Goal: Task Accomplishment & Management: Complete application form

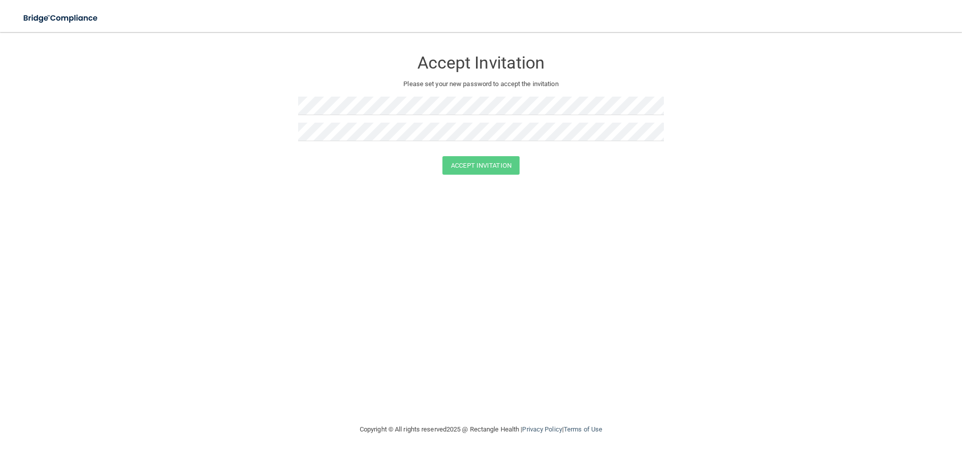
drag, startPoint x: 293, startPoint y: 116, endPoint x: 293, endPoint y: 107, distance: 9.5
click at [293, 116] on form "Accept Invitation Please set your new password to accept the invitation Accept …" at bounding box center [481, 114] width 922 height 145
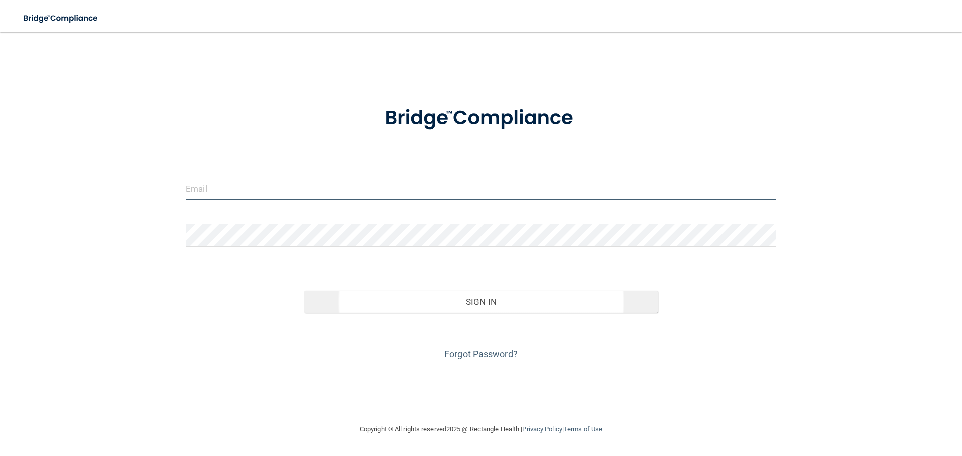
type input "poloboyle@gmail.com"
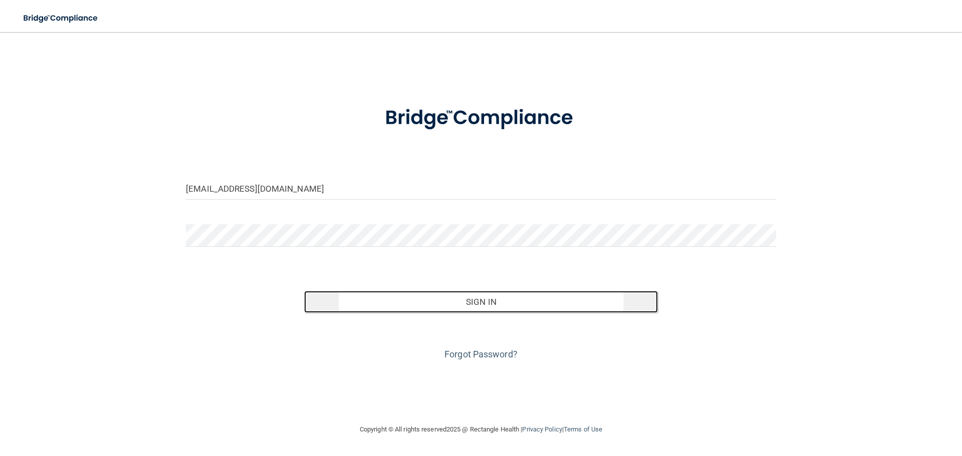
click at [480, 301] on button "Sign In" at bounding box center [481, 302] width 354 height 22
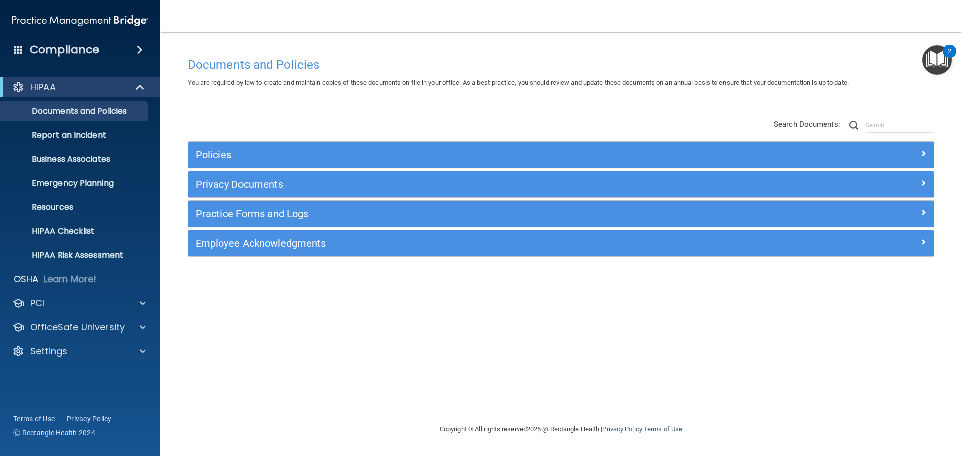
drag, startPoint x: 617, startPoint y: 2, endPoint x: 189, endPoint y: 22, distance: 428.3
click at [189, 22] on nav "Toggle navigation Daniel Boyle poloboyle@gmail.com Manage My Enterprise Aesthet…" at bounding box center [561, 16] width 802 height 32
click at [94, 161] on p "Business Associates" at bounding box center [75, 159] width 137 height 10
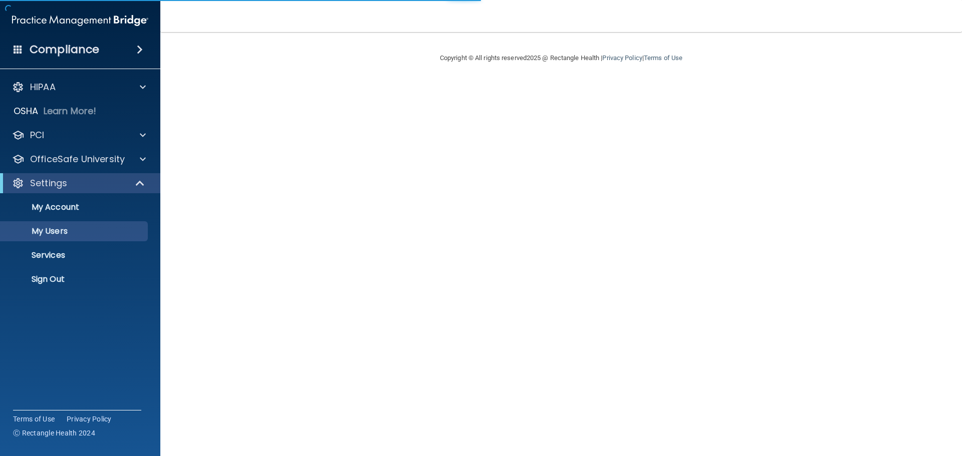
select select "20"
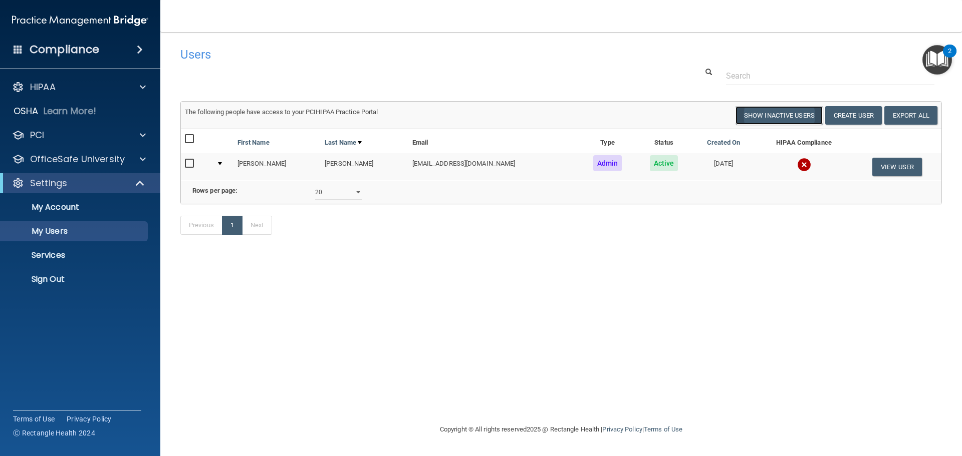
click at [791, 114] on button "Show Inactive Users" at bounding box center [779, 115] width 87 height 19
select select "20"
click at [858, 119] on button "Create User" at bounding box center [853, 115] width 57 height 19
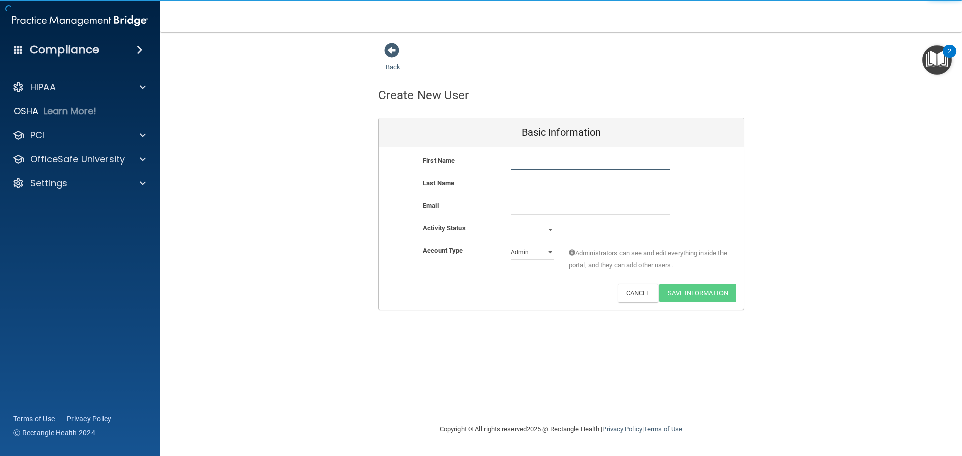
click at [537, 164] on input "text" at bounding box center [591, 162] width 160 height 15
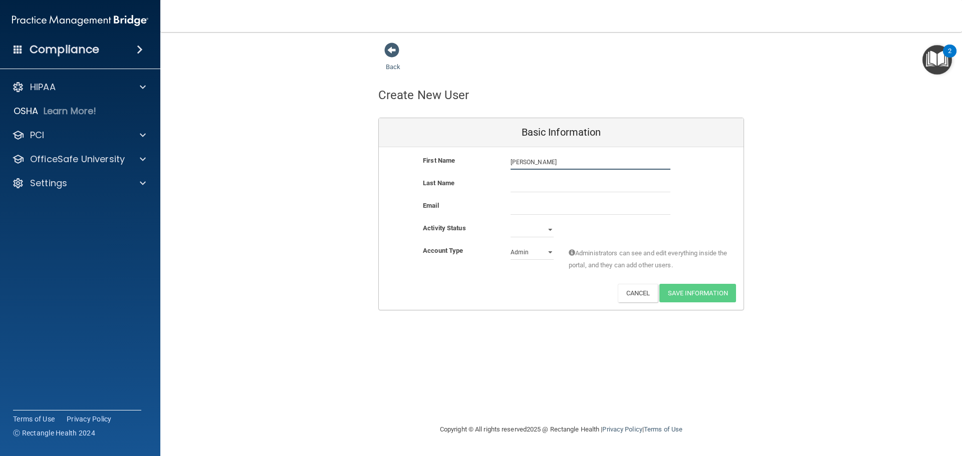
type input "Jaylene"
type input "Smith"
click at [552, 250] on select "Admin Member" at bounding box center [532, 252] width 43 height 15
select select "practice_member"
click at [511, 245] on select "Admin Member" at bounding box center [532, 252] width 43 height 15
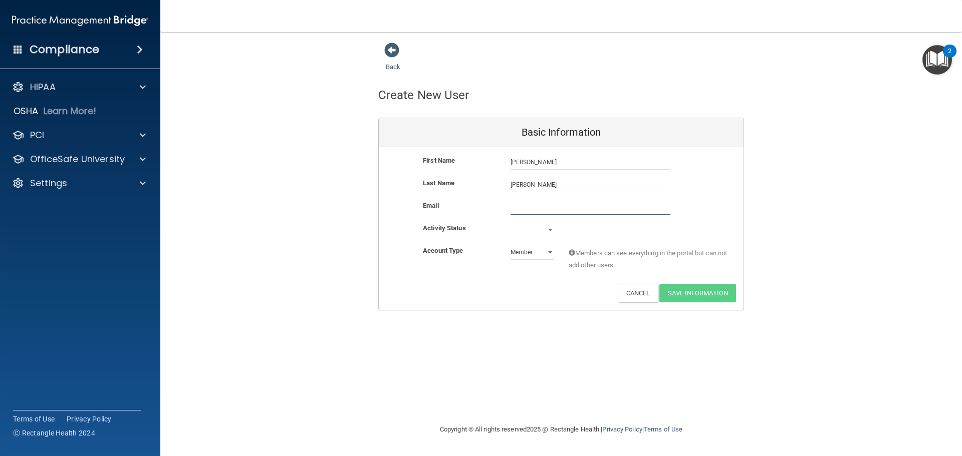
click at [523, 207] on input "email" at bounding box center [591, 207] width 160 height 15
type input "jaylenesmith1@gmail.com"
click at [550, 232] on select "Active Inactive" at bounding box center [532, 231] width 43 height 15
select select "active"
click at [511, 222] on select "Active Inactive" at bounding box center [532, 229] width 43 height 15
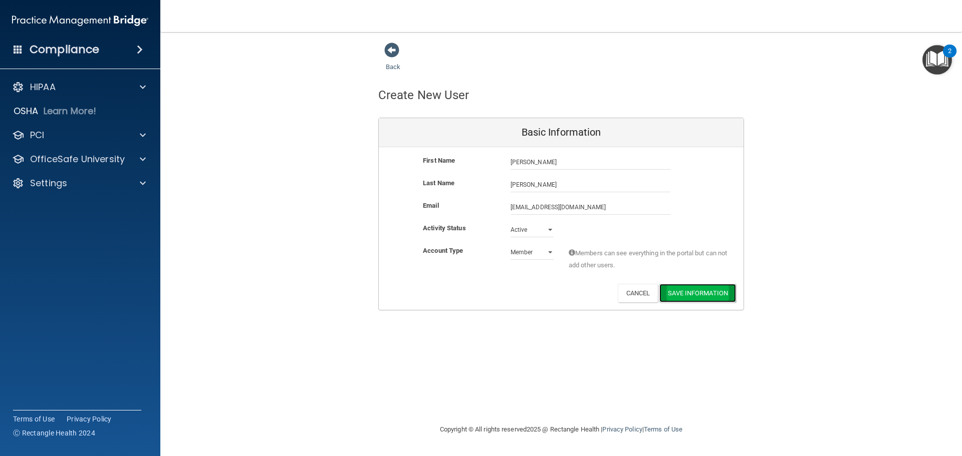
click at [689, 293] on button "Save Information" at bounding box center [697, 293] width 77 height 19
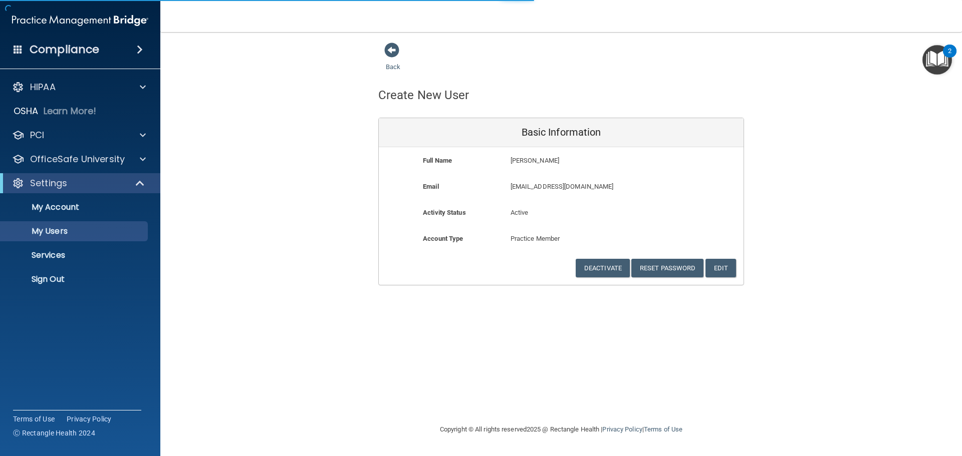
select select "20"
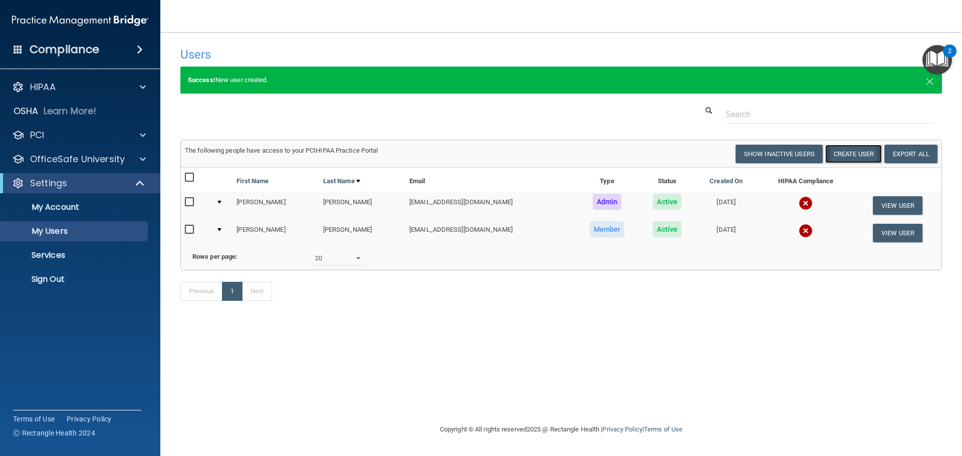
click at [857, 153] on button "Create User" at bounding box center [853, 154] width 57 height 19
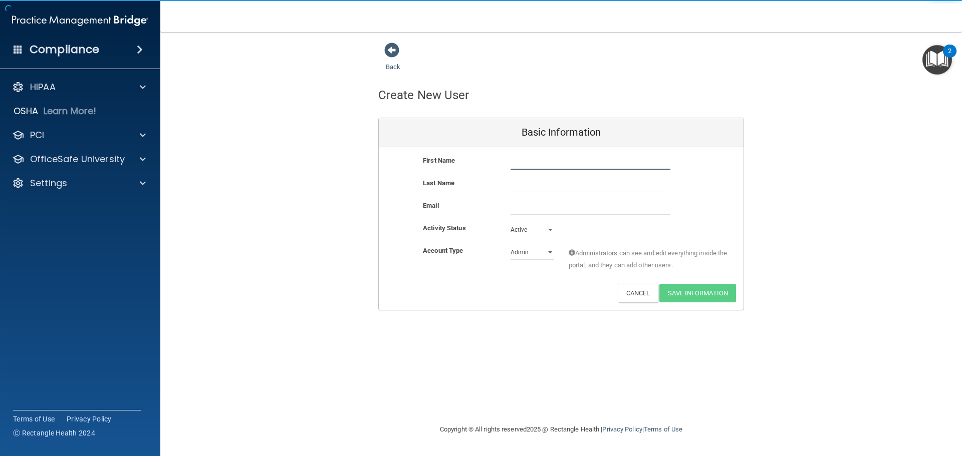
click at [513, 162] on input "text" at bounding box center [591, 162] width 160 height 15
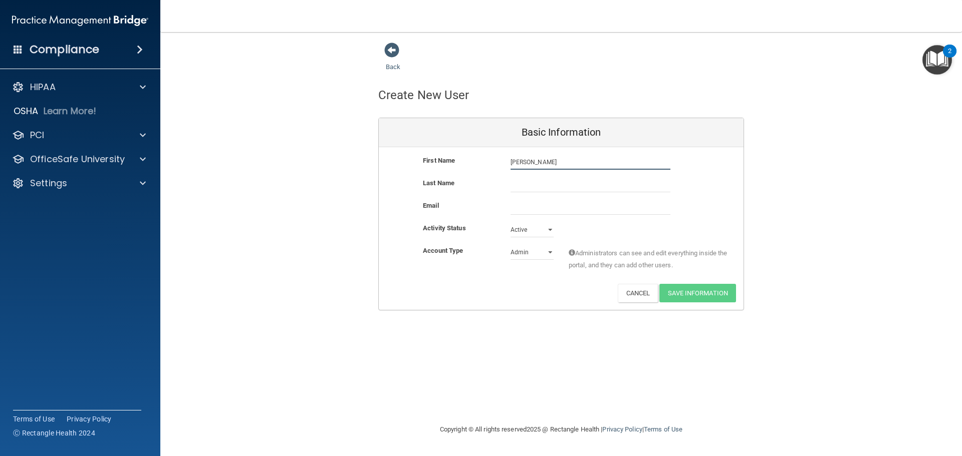
type input "Cindy"
type input "Bedore"
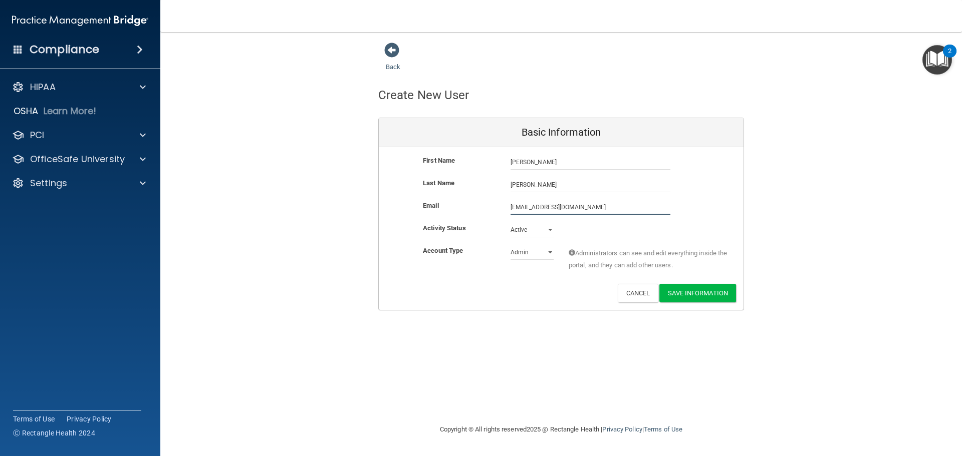
type input "dlynnbedore@hotmail.com"
click at [529, 229] on select "Active Inactive" at bounding box center [532, 229] width 43 height 15
click at [511, 222] on select "Active Inactive" at bounding box center [532, 229] width 43 height 15
click at [537, 253] on select "Admin Member" at bounding box center [532, 252] width 43 height 15
select select "practice_member"
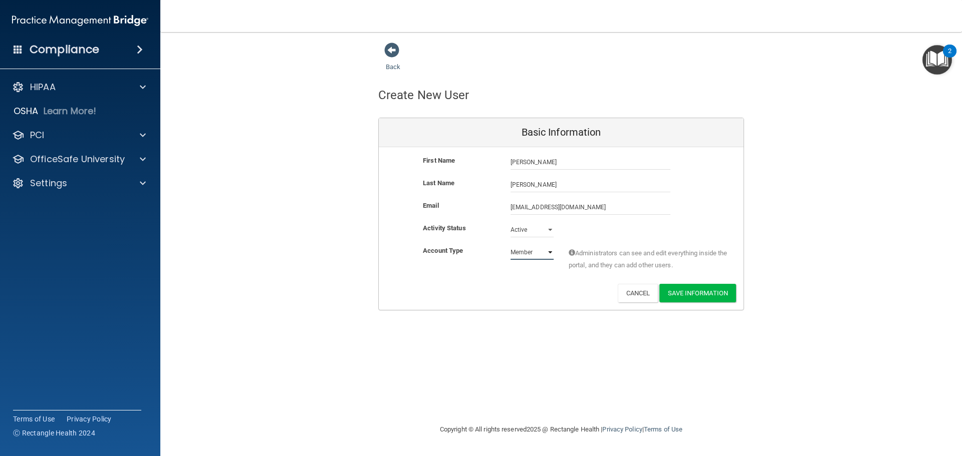
click at [511, 245] on select "Admin Member" at bounding box center [532, 252] width 43 height 15
click at [676, 292] on button "Save Information" at bounding box center [697, 293] width 77 height 19
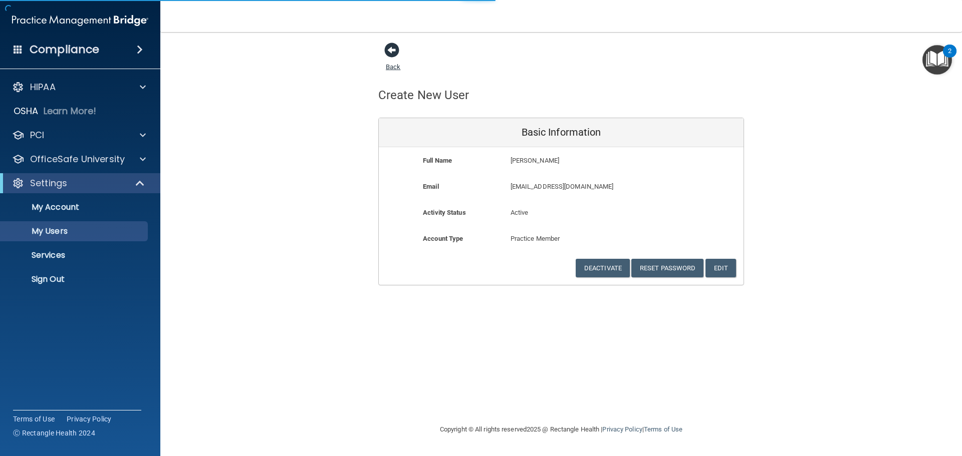
select select "20"
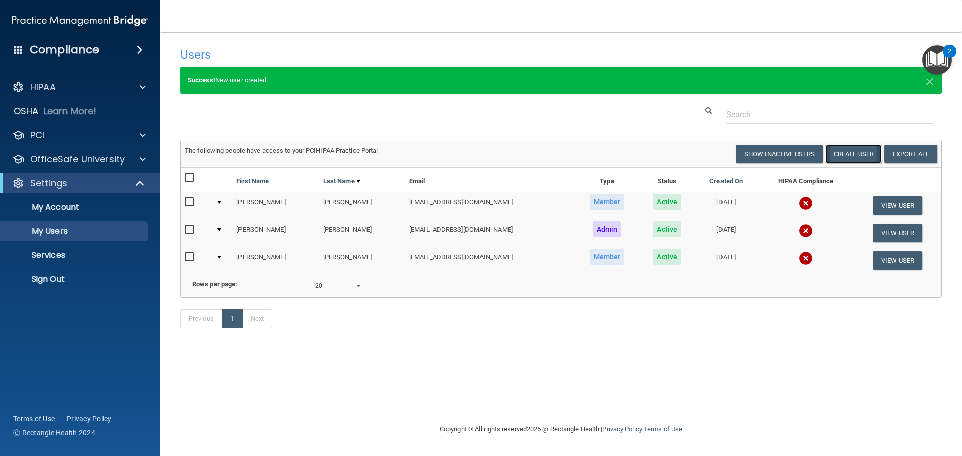
click at [857, 151] on button "Create User" at bounding box center [853, 154] width 57 height 19
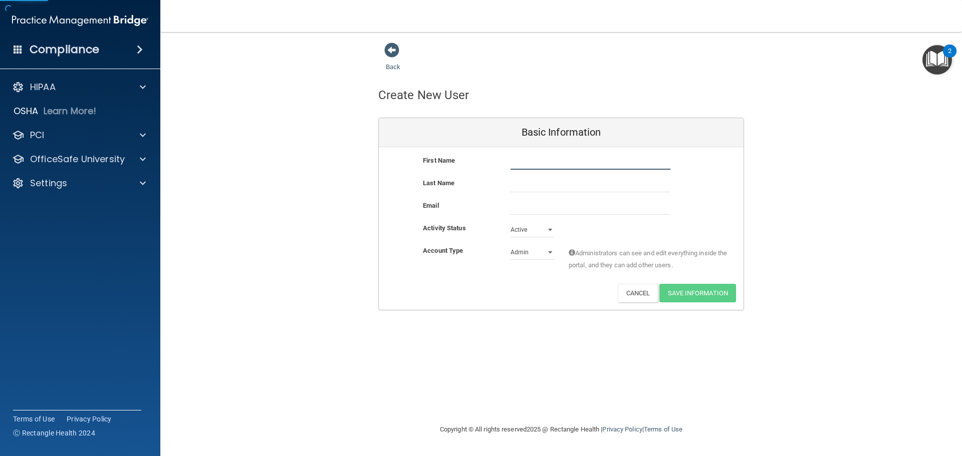
click at [546, 161] on input "text" at bounding box center [591, 162] width 160 height 15
type input "Wilmarie"
type input "Roberts"
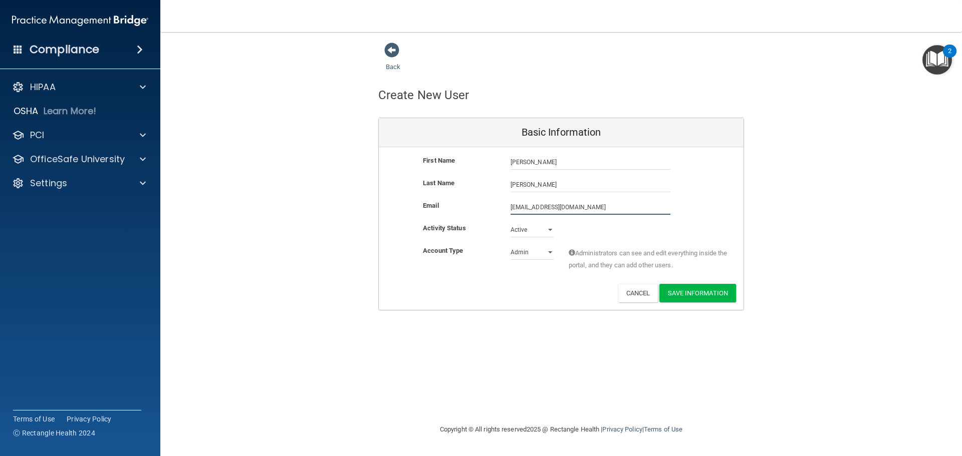
type input "wilmarielouw@yahoo.com"
click at [547, 252] on select "Admin Member" at bounding box center [532, 252] width 43 height 15
select select "practice_member"
click at [511, 245] on select "Admin Member" at bounding box center [532, 252] width 43 height 15
click at [685, 292] on button "Save Information" at bounding box center [697, 293] width 77 height 19
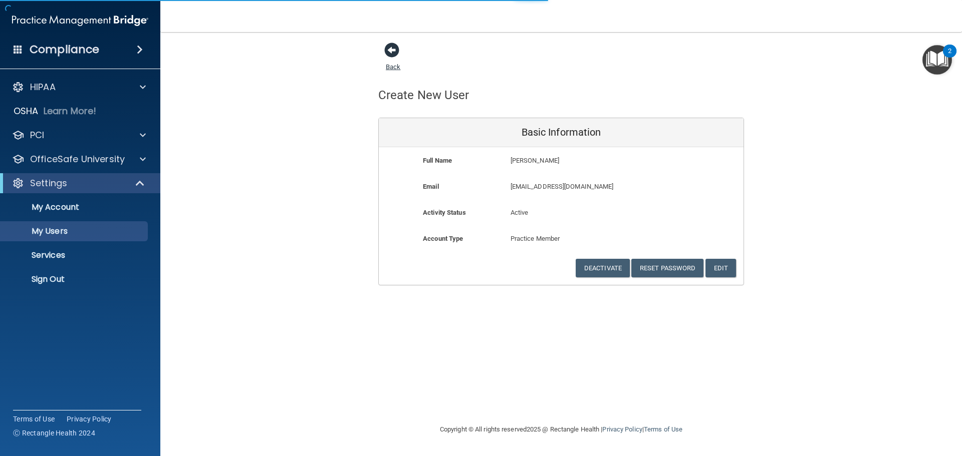
select select "20"
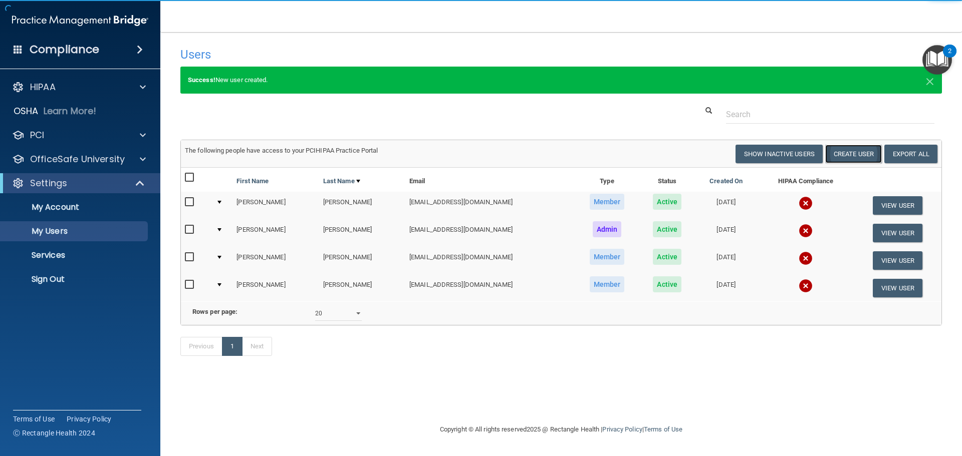
click at [852, 151] on button "Create User" at bounding box center [853, 154] width 57 height 19
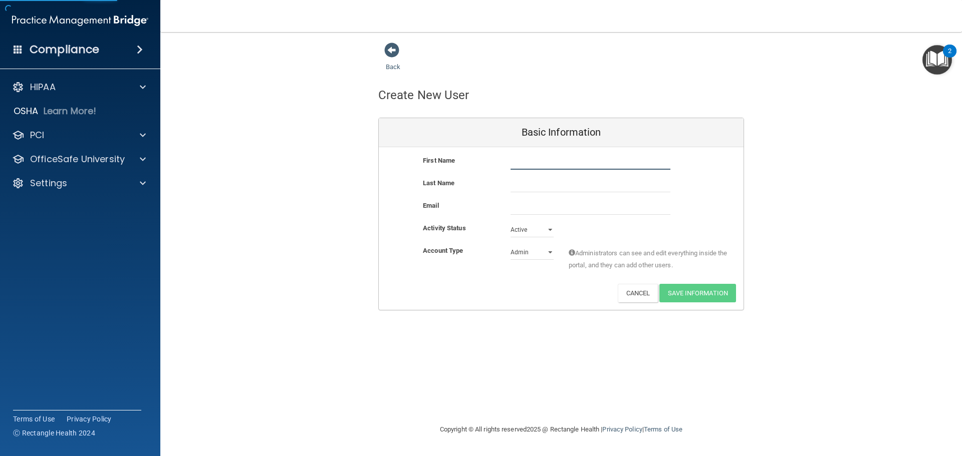
click at [569, 155] on input "text" at bounding box center [591, 162] width 160 height 15
type input "R"
type input "Tina"
type input "Sego"
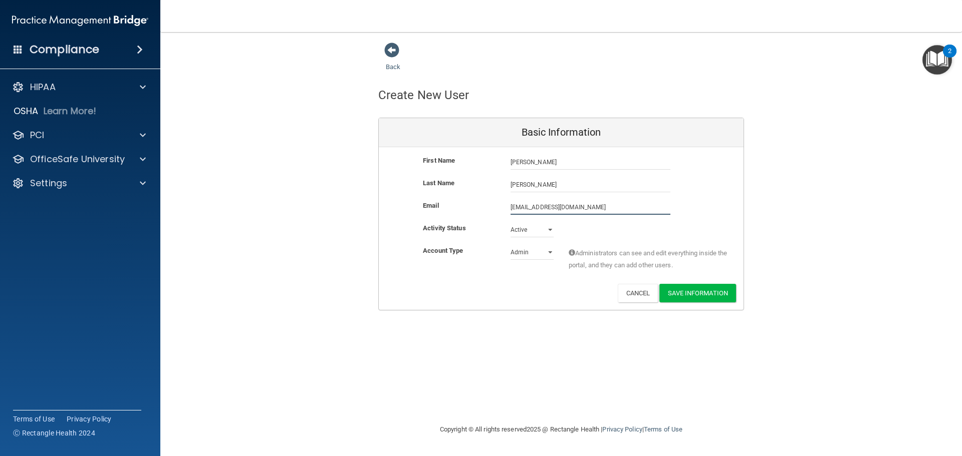
type input "tinasego@gmai.com"
click at [537, 253] on select "Admin Member" at bounding box center [532, 252] width 43 height 15
select select "practice_member"
click at [511, 245] on select "Admin Member" at bounding box center [532, 252] width 43 height 15
click at [664, 290] on button "Save Information" at bounding box center [697, 293] width 77 height 19
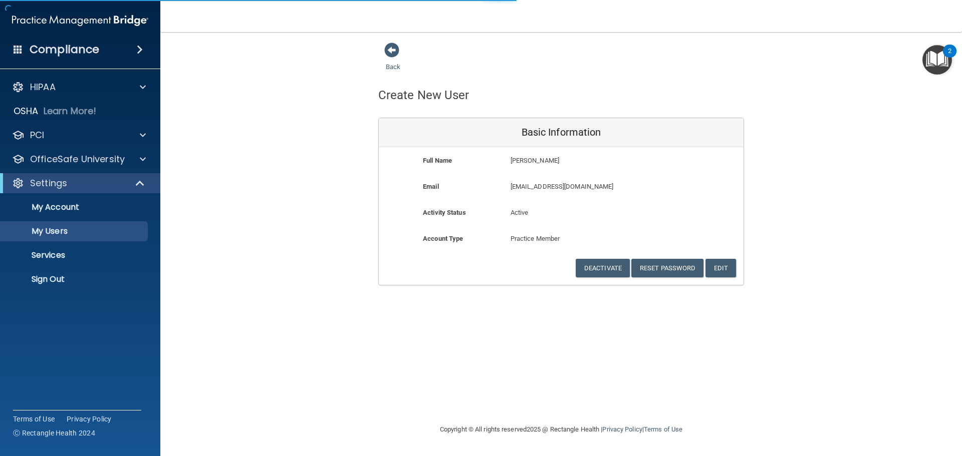
select select "20"
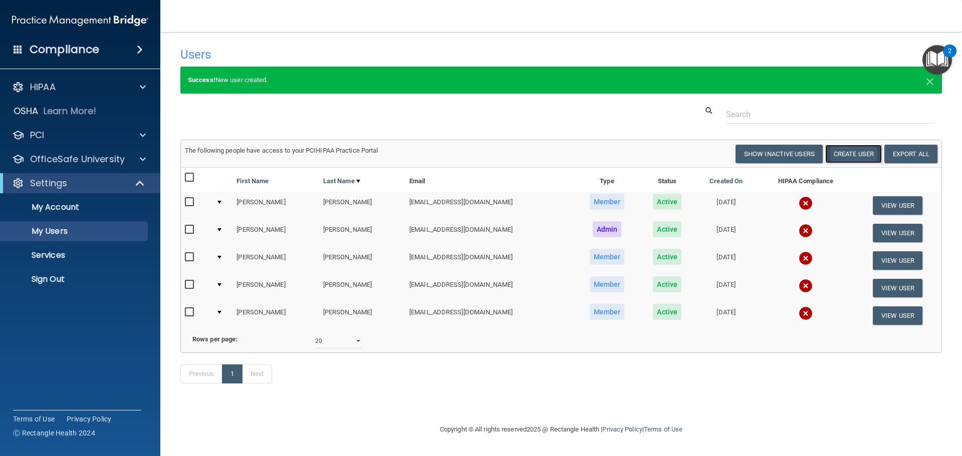
click at [867, 152] on button "Create User" at bounding box center [853, 154] width 57 height 19
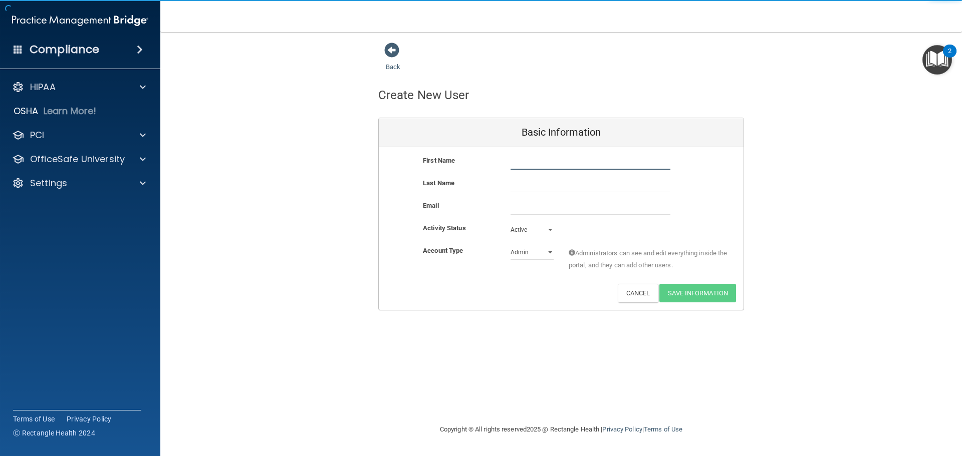
click at [531, 165] on input "text" at bounding box center [591, 162] width 160 height 15
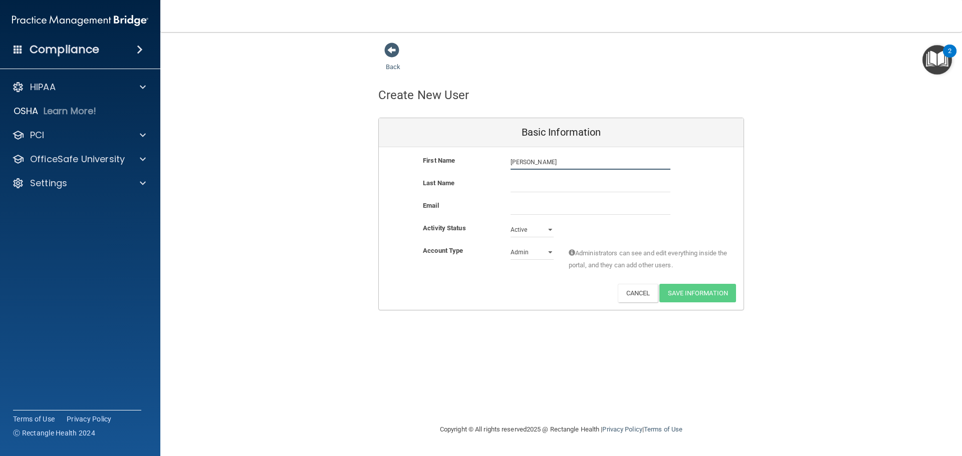
type input "Jennifer"
type input "i"
type input "Villa"
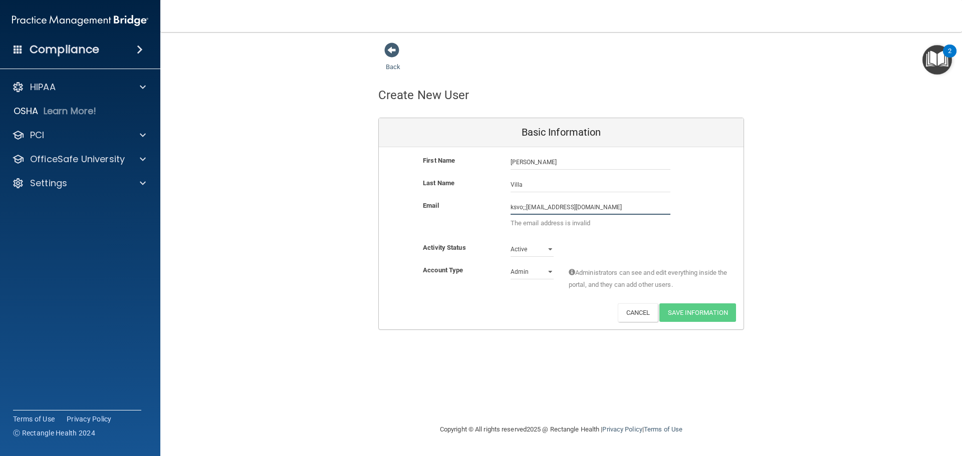
type input "ksvo;;a02@gmail.com"
click at [536, 276] on select "Admin Member" at bounding box center [532, 272] width 43 height 15
select select "practice_member"
click at [511, 265] on select "Admin Member" at bounding box center [532, 272] width 43 height 15
click at [642, 314] on button "Cancel" at bounding box center [638, 313] width 41 height 19
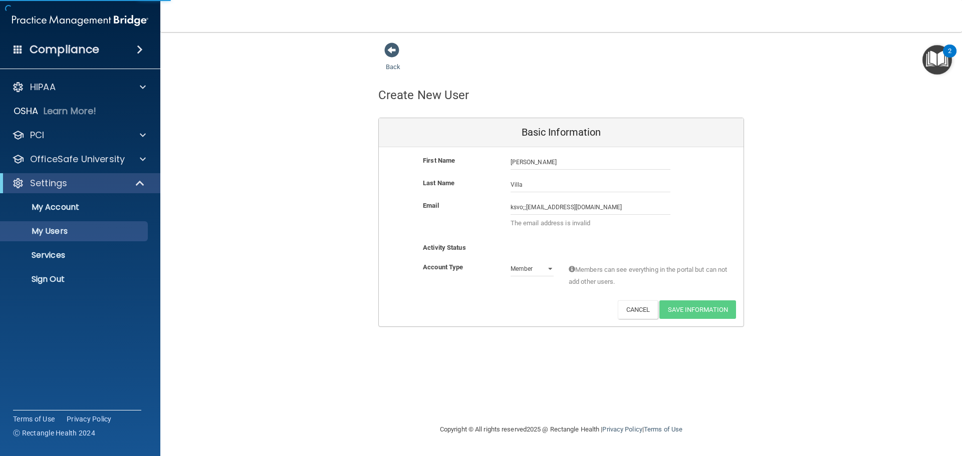
select select "20"
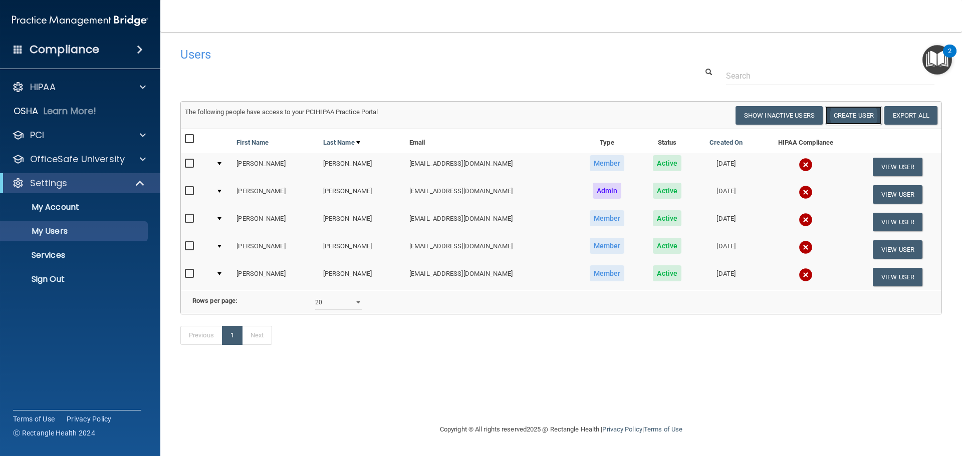
click at [851, 111] on button "Create User" at bounding box center [853, 115] width 57 height 19
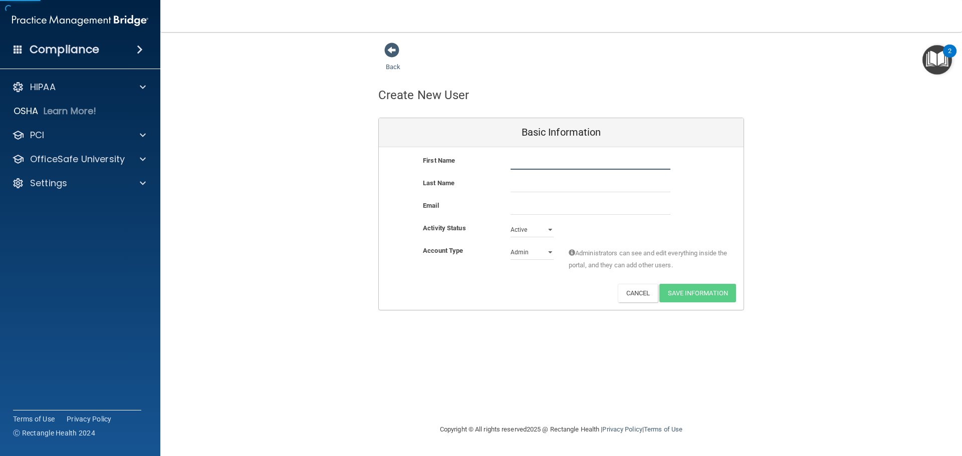
click at [560, 163] on input "text" at bounding box center [591, 162] width 160 height 15
type input "Jennifer"
type input "Villa"
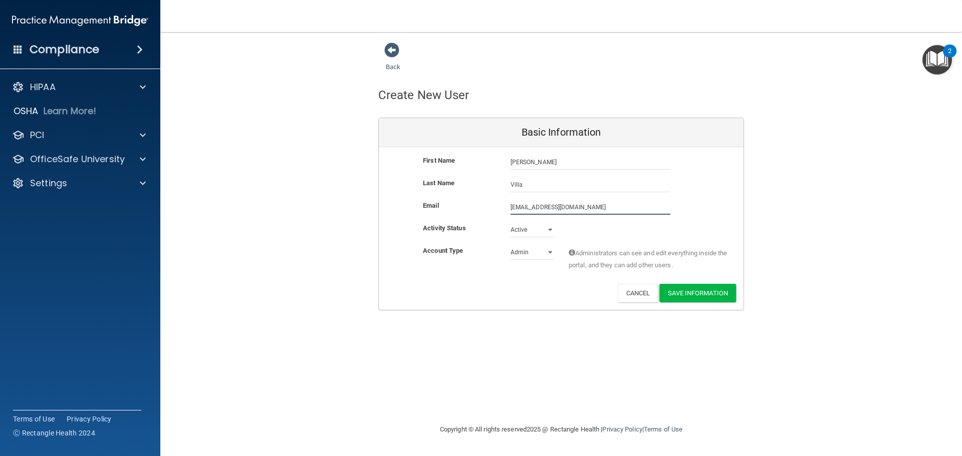
type input "jsvilla02@gmai.com"
click at [545, 254] on select "Admin Member" at bounding box center [532, 252] width 43 height 15
select select "practice_member"
click at [511, 245] on select "Admin Member" at bounding box center [532, 252] width 43 height 15
click at [677, 289] on button "Save Information" at bounding box center [697, 293] width 77 height 19
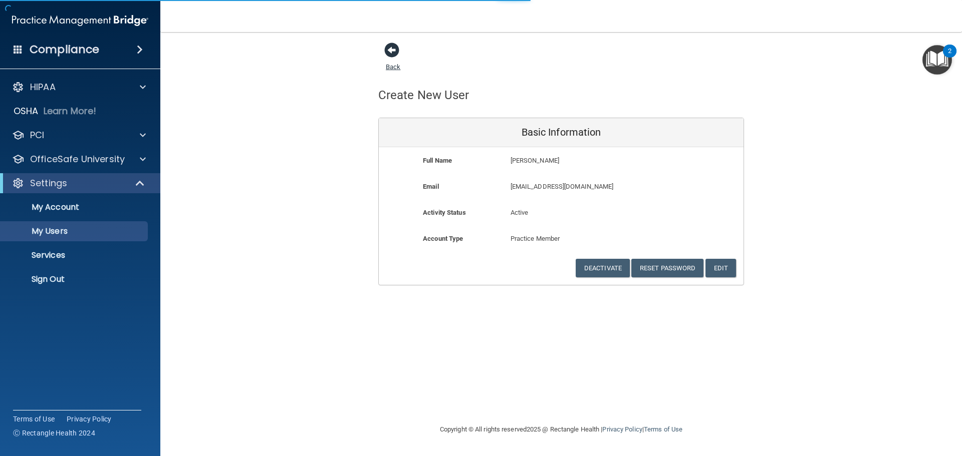
select select "20"
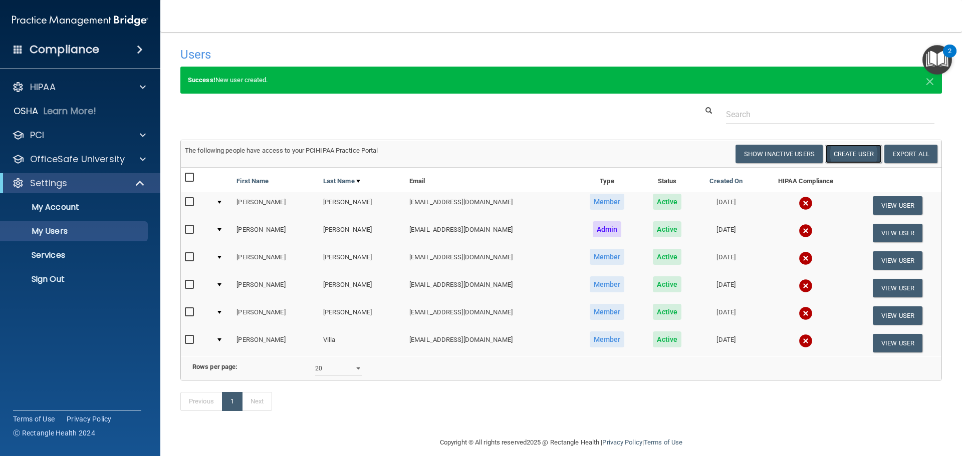
click at [855, 153] on button "Create User" at bounding box center [853, 154] width 57 height 19
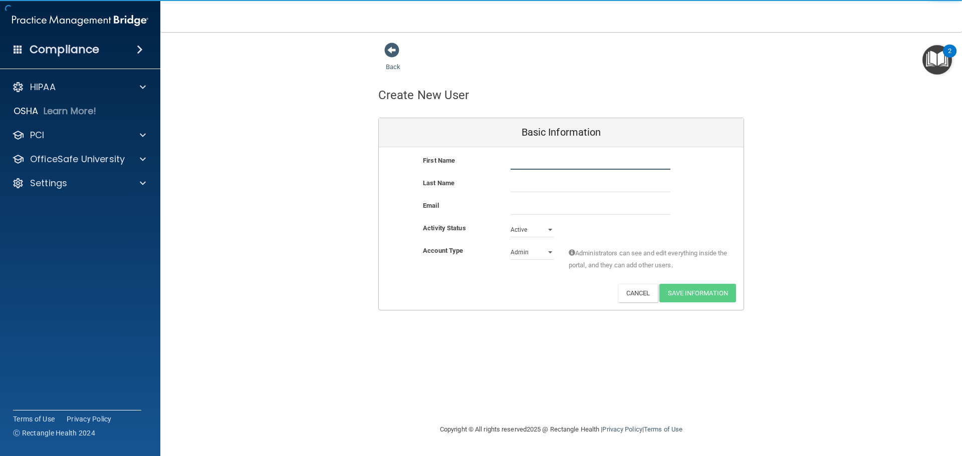
click at [527, 164] on input "text" at bounding box center [591, 162] width 160 height 15
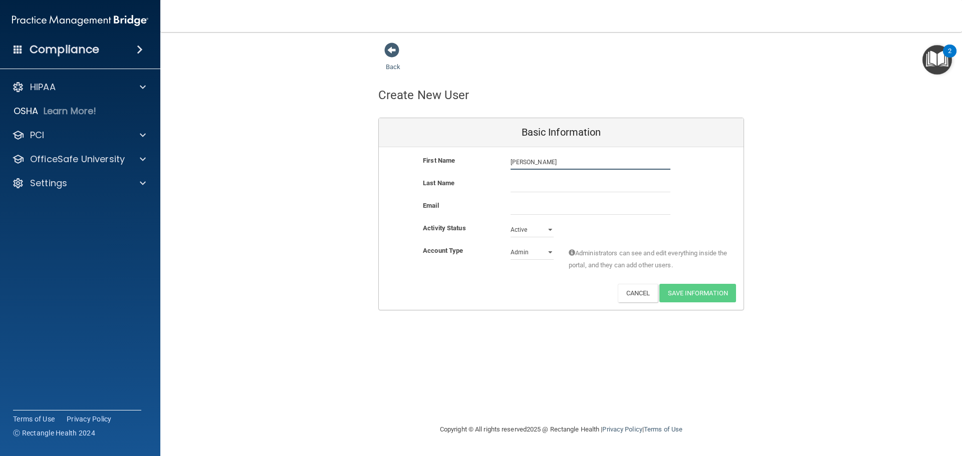
type input "Julia"
type input "Comacho"
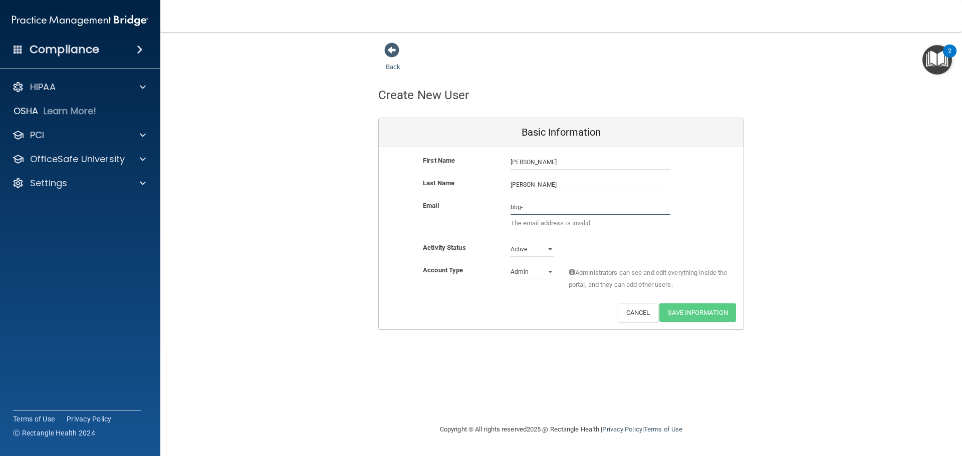
type input "bbg-"
click at [549, 271] on select "Admin Member" at bounding box center [532, 272] width 43 height 15
select select "practice_member"
click at [511, 265] on select "Admin Member" at bounding box center [532, 272] width 43 height 15
click at [536, 212] on input "bbg-" at bounding box center [591, 207] width 160 height 15
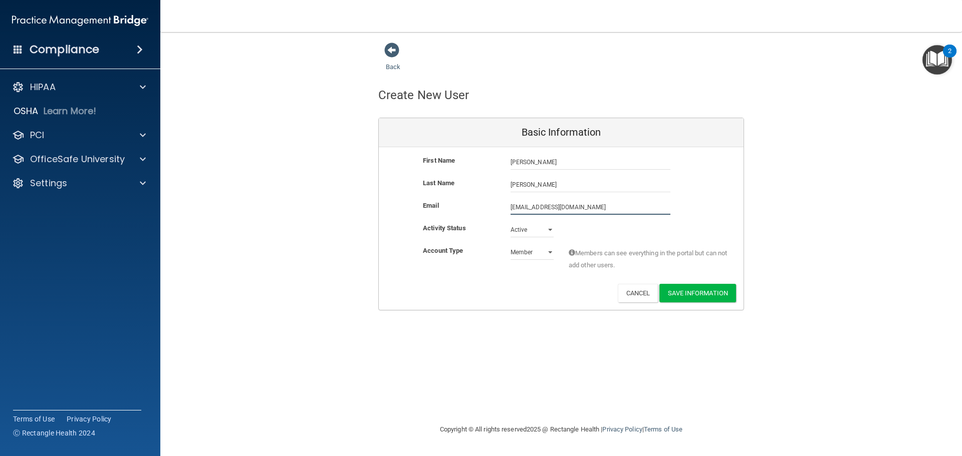
type input "bbg-qt@icloud.com"
click at [692, 290] on button "Save Information" at bounding box center [697, 293] width 77 height 19
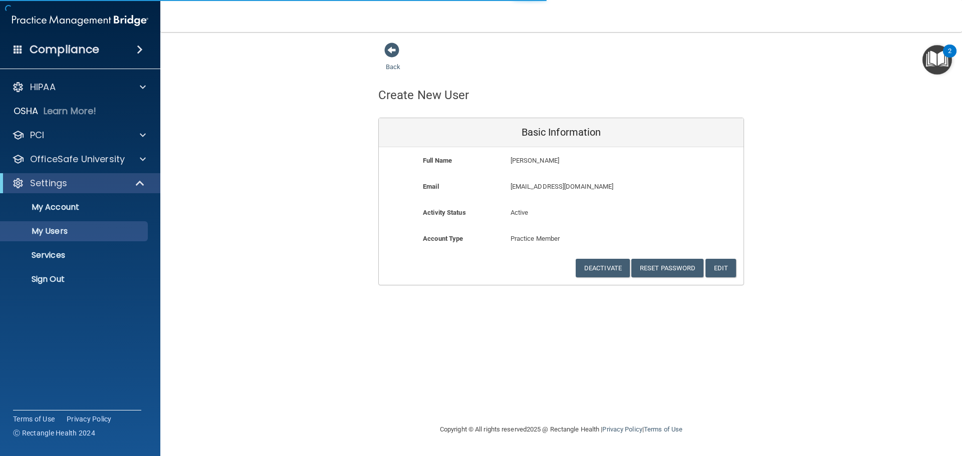
select select "20"
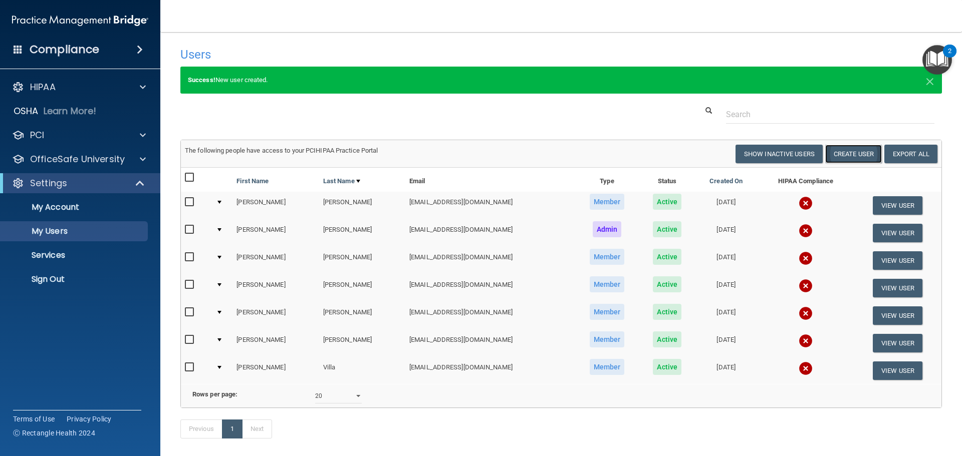
click at [844, 155] on button "Create User" at bounding box center [853, 154] width 57 height 19
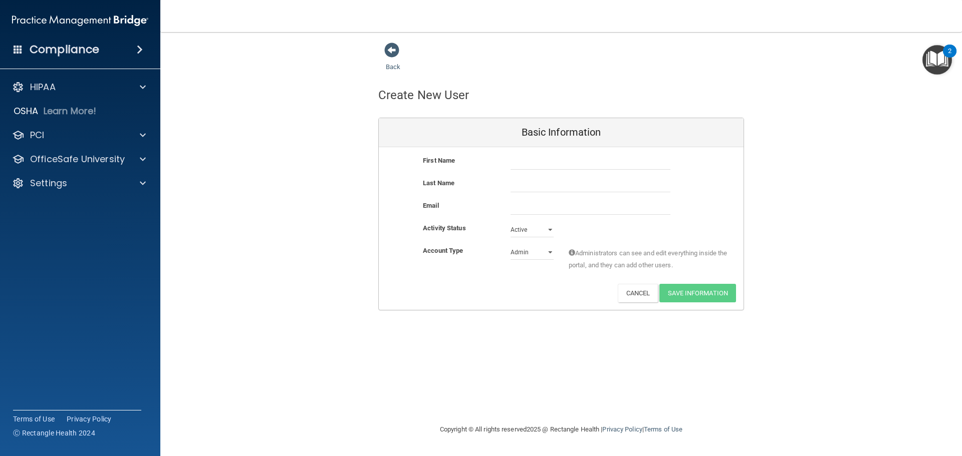
click at [499, 162] on div "First Name" at bounding box center [459, 161] width 88 height 12
click at [524, 167] on input "text" at bounding box center [591, 162] width 160 height 15
type input "Talia"
type input "Nussinow"
type input "talia.nussinow@gmail.com"
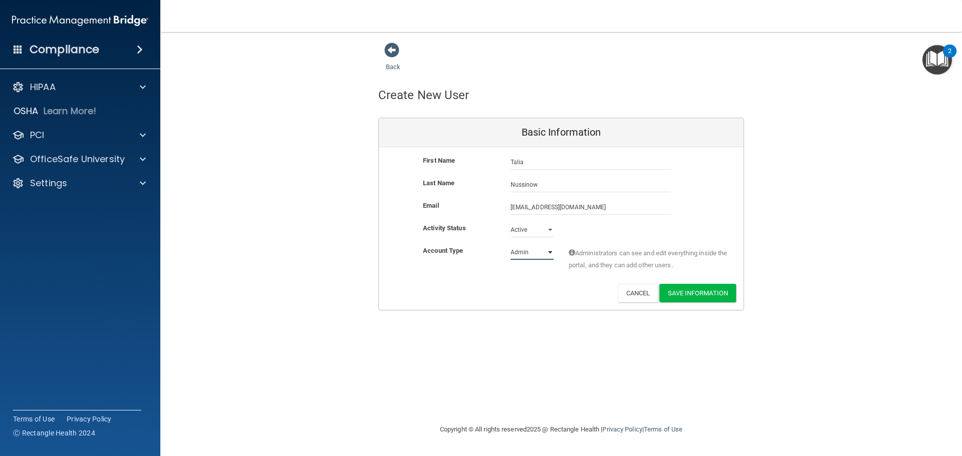
click at [538, 247] on select "Admin Member" at bounding box center [532, 252] width 43 height 15
select select "practice_member"
click at [511, 245] on select "Admin Member" at bounding box center [532, 252] width 43 height 15
click at [665, 292] on button "Save Information" at bounding box center [697, 293] width 77 height 19
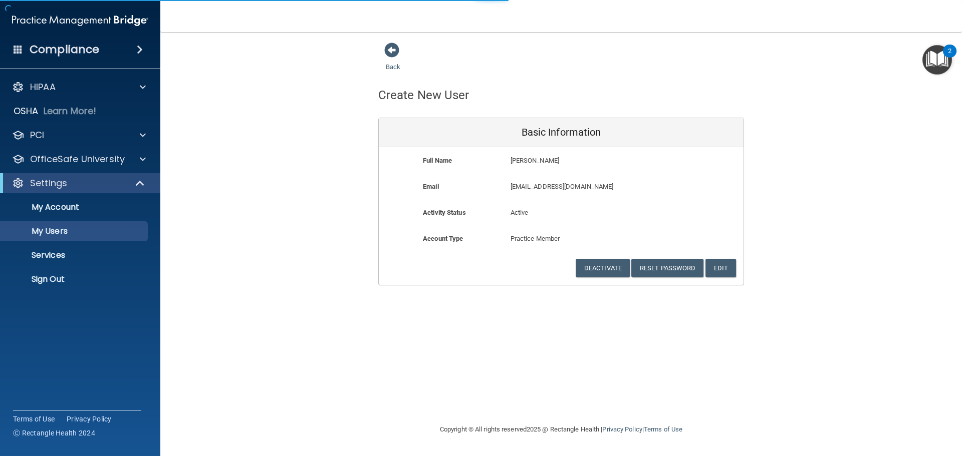
select select "20"
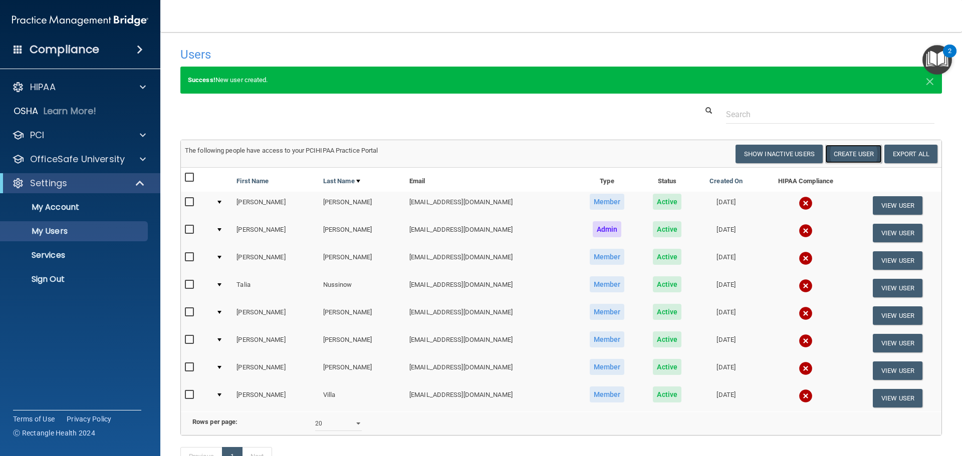
click at [839, 156] on button "Create User" at bounding box center [853, 154] width 57 height 19
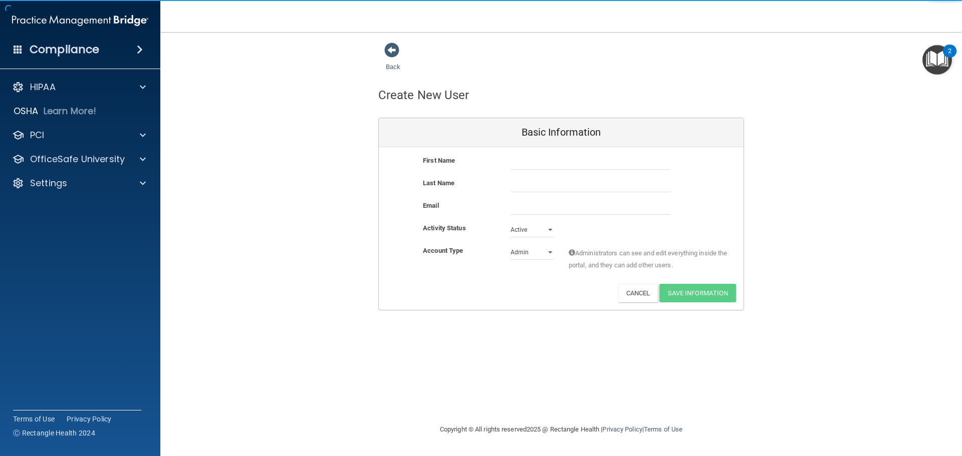
click at [524, 171] on div "First Name" at bounding box center [561, 166] width 365 height 23
click at [525, 166] on input "text" at bounding box center [591, 162] width 160 height 15
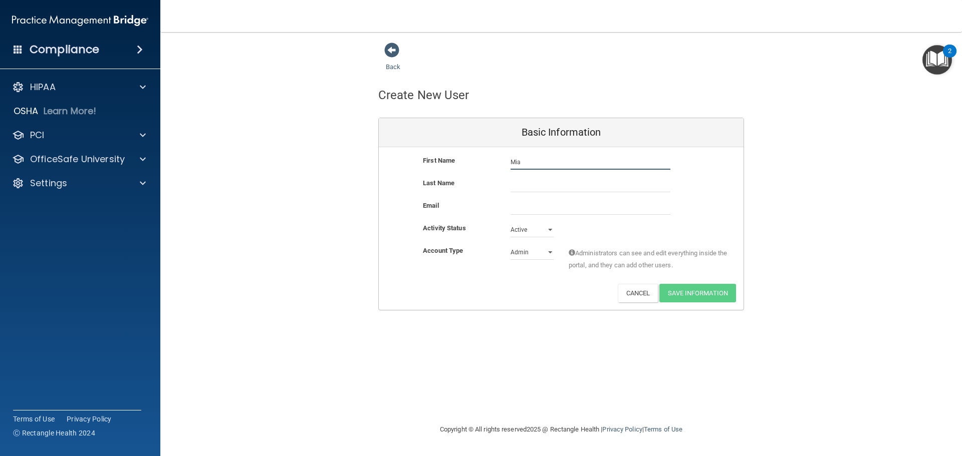
type input "Mia"
type input "Kallevik"
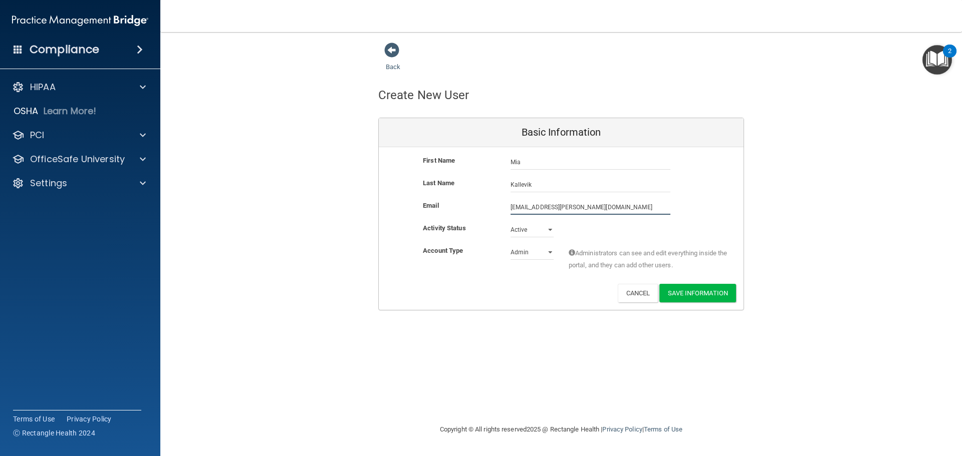
type input "mia.christene@yahoo.com"
click at [540, 250] on select "Admin Member" at bounding box center [532, 252] width 43 height 15
select select "practice_member"
click at [511, 245] on select "Admin Member" at bounding box center [532, 252] width 43 height 15
click at [681, 290] on button "Save Information" at bounding box center [697, 293] width 77 height 19
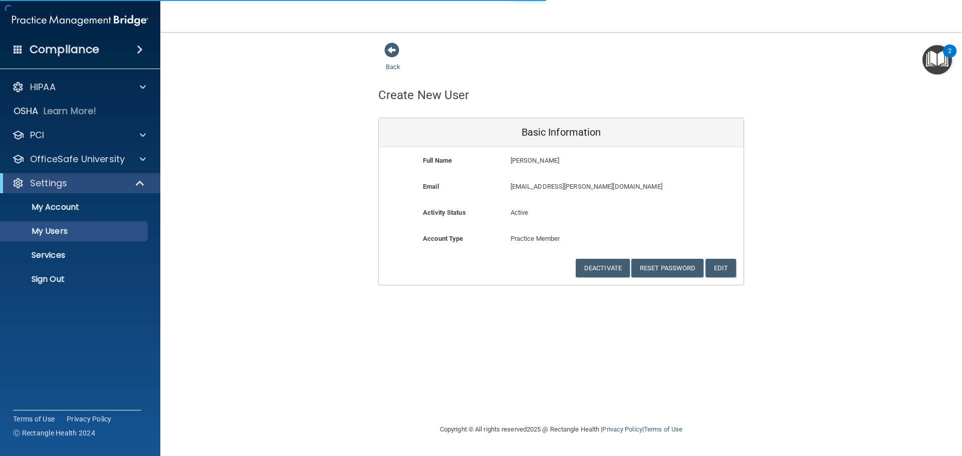
select select "20"
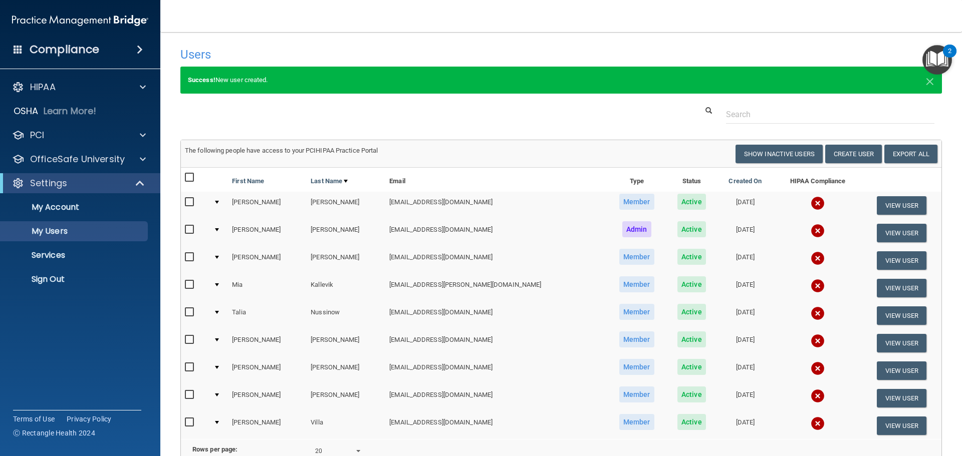
click at [71, 74] on div "HIPAA Documents and Policies Report an Incident Business Associates Emergency P…" at bounding box center [80, 185] width 161 height 224
click at [71, 87] on div "HIPAA" at bounding box center [67, 87] width 124 height 12
